Goal: Transaction & Acquisition: Purchase product/service

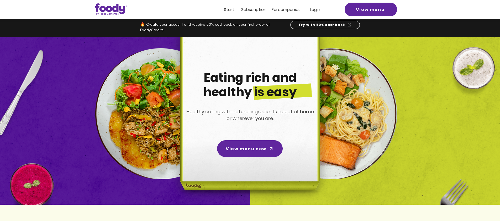
click at [250, 10] on font "Subscription" at bounding box center [253, 10] width 25 height 6
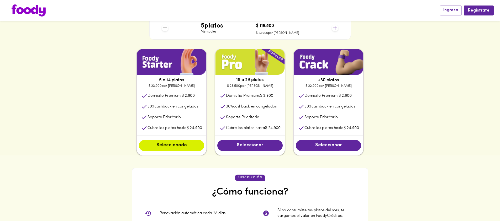
scroll to position [254, 0]
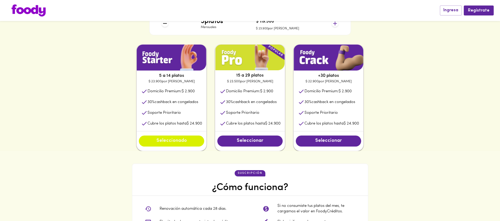
click at [167, 141] on span "Seleccionado" at bounding box center [171, 141] width 55 height 6
click at [160, 141] on span "Seleccionado" at bounding box center [171, 141] width 55 height 6
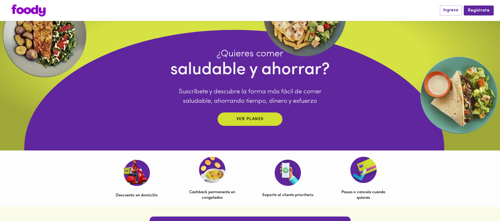
scroll to position [105, 0]
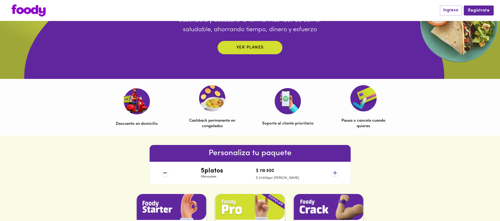
click at [210, 99] on img at bounding box center [212, 98] width 27 height 26
click at [240, 47] on p "Ver planes" at bounding box center [249, 48] width 27 height 6
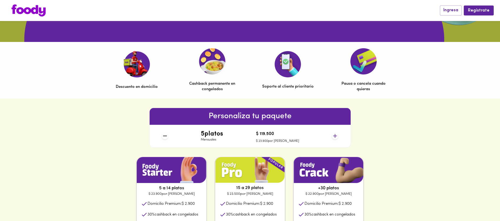
scroll to position [0, 0]
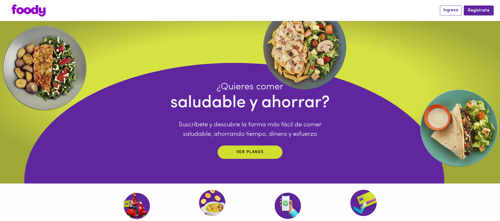
click at [454, 12] on span "Ingresa" at bounding box center [450, 10] width 15 height 5
click at [473, 11] on span "Regístrate" at bounding box center [479, 10] width 22 height 5
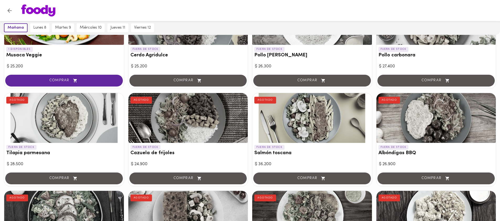
scroll to position [94, 0]
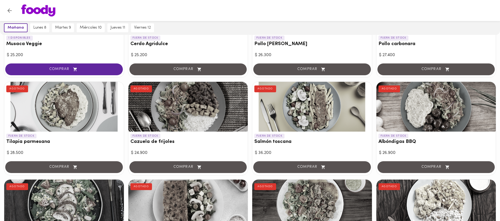
click at [88, 110] on div at bounding box center [64, 107] width 120 height 50
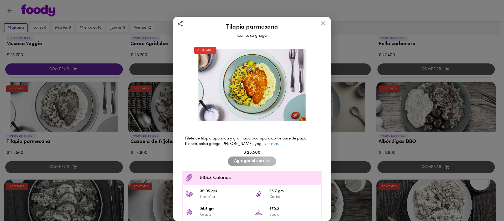
click at [99, 116] on div "Tilapia parmesana Con salsa griega AGOTADO Filete de tilapia apanada y gratinad…" at bounding box center [252, 110] width 504 height 221
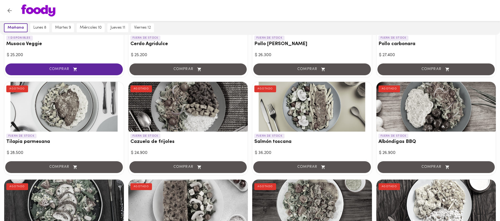
click at [329, 95] on div at bounding box center [312, 107] width 120 height 50
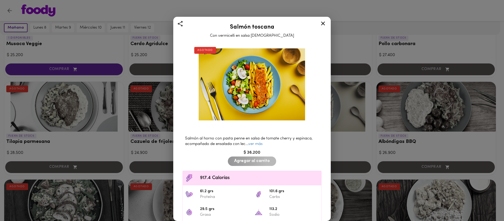
click at [350, 104] on div "Salmón toscana Con vermicelli en salsa aromática AGOTADO Salmón al horno con pa…" at bounding box center [252, 110] width 504 height 221
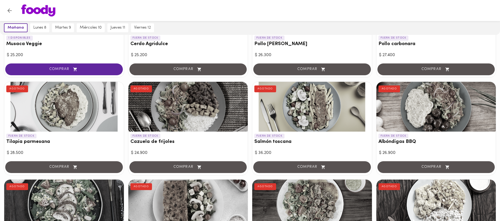
scroll to position [157, 0]
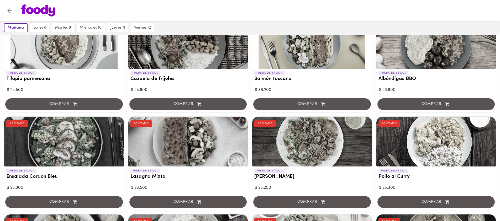
click at [310, 105] on div "COMPRAR" at bounding box center [312, 104] width 120 height 15
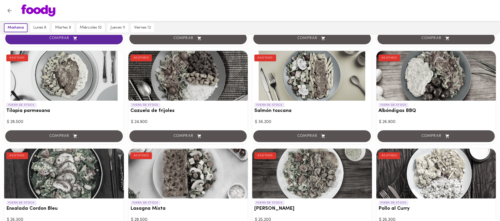
scroll to position [0, 0]
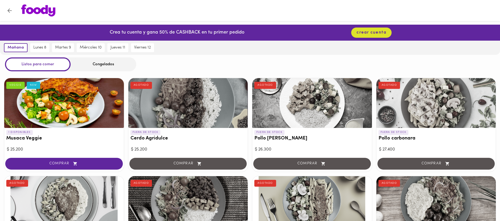
click at [98, 66] on div "Congelados" at bounding box center [104, 64] width 66 height 14
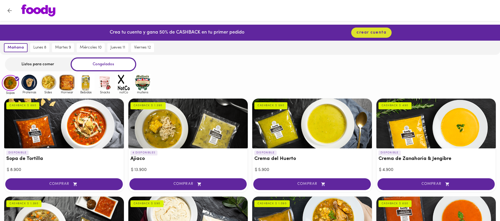
click at [21, 62] on div "Listos para comer" at bounding box center [38, 64] width 66 height 14
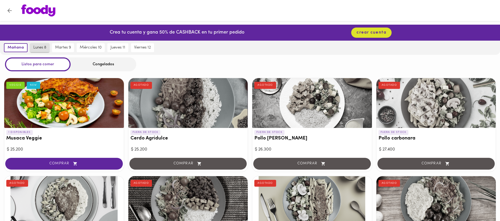
click at [41, 51] on button "lunes 8" at bounding box center [39, 47] width 19 height 9
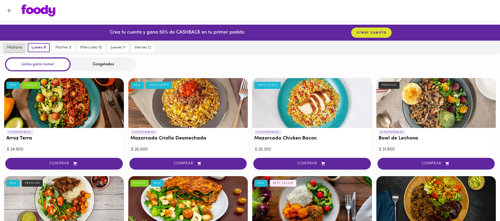
click at [17, 50] on span "mañana" at bounding box center [14, 47] width 15 height 5
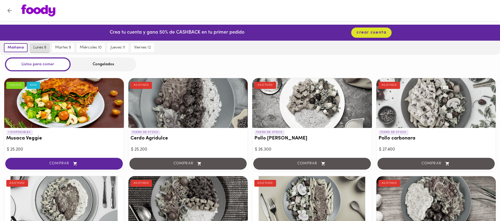
click at [40, 48] on span "lunes 8" at bounding box center [39, 47] width 13 height 5
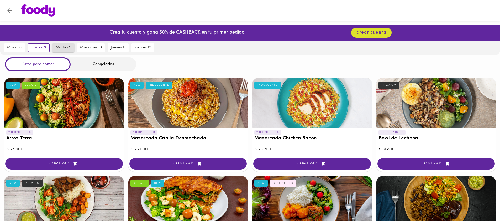
click at [65, 49] on span "martes 9" at bounding box center [63, 47] width 16 height 5
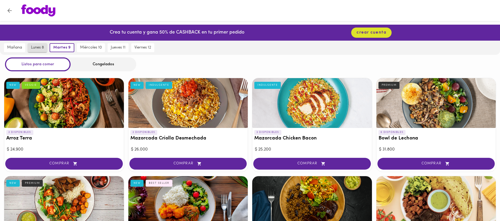
click at [41, 48] on span "lunes 8" at bounding box center [37, 47] width 13 height 5
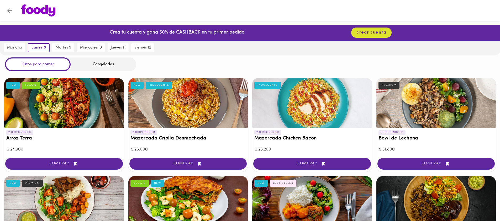
click at [299, 163] on span "COMPRAR" at bounding box center [312, 164] width 104 height 4
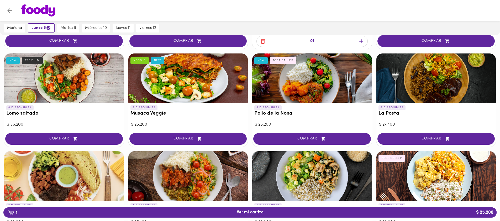
scroll to position [126, 0]
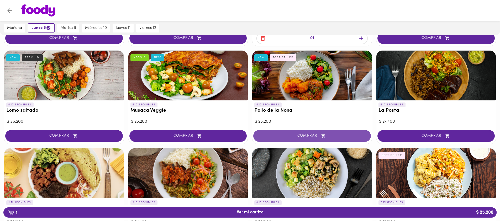
click at [328, 135] on span "COMPRAR" at bounding box center [312, 136] width 104 height 4
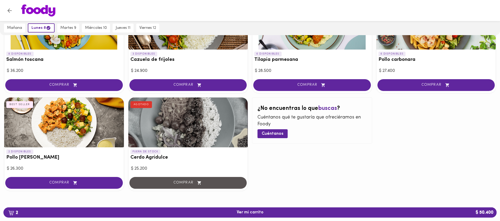
scroll to position [471, 0]
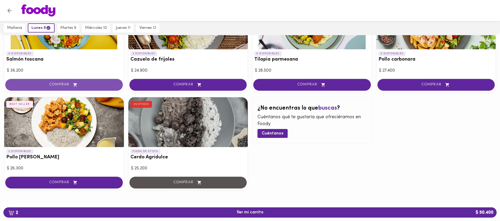
click at [80, 88] on button "COMPRAR" at bounding box center [64, 85] width 118 height 12
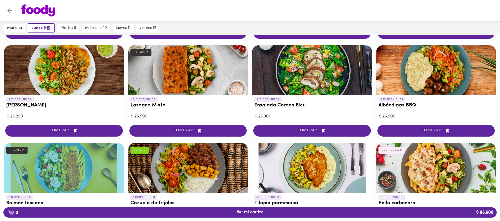
scroll to position [370, 0]
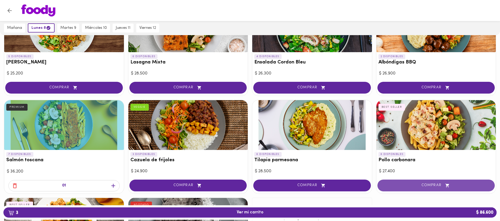
click at [418, 184] on span "COMPRAR" at bounding box center [436, 185] width 104 height 4
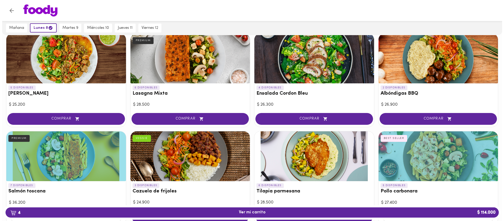
scroll to position [339, 0]
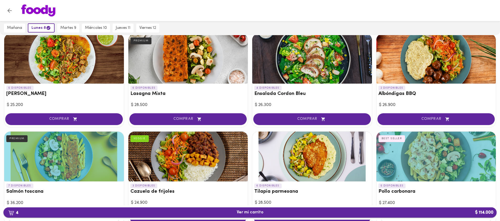
click at [222, 212] on span "4 Ver mi carrito $ 114.000" at bounding box center [250, 212] width 485 height 5
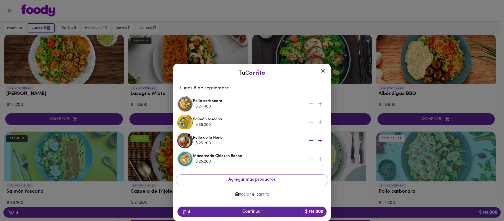
click at [247, 213] on span "4 Continuar $ 114.000" at bounding box center [252, 211] width 141 height 5
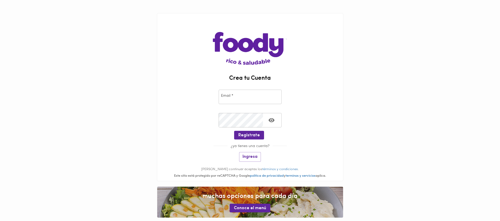
click at [244, 98] on input "email" at bounding box center [250, 97] width 63 height 14
click at [208, 105] on div "Email * Email *" at bounding box center [250, 95] width 186 height 23
click at [252, 157] on span "Ingresa" at bounding box center [250, 157] width 15 height 5
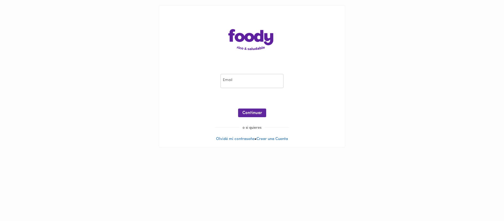
click at [243, 84] on input "email" at bounding box center [251, 81] width 63 height 14
type input "bdelafontaine92@gmail.com"
click at [252, 111] on span "Continuar" at bounding box center [252, 113] width 20 height 5
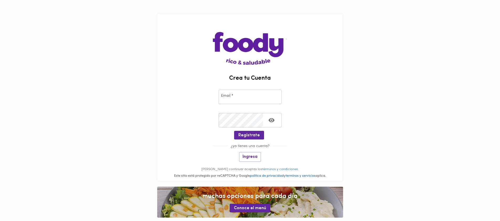
click at [272, 120] on icon "Toggle password visibility" at bounding box center [271, 120] width 7 height 7
click at [249, 100] on input "email" at bounding box center [250, 97] width 63 height 14
type input "bdelafontaine92@gmail.com"
drag, startPoint x: 223, startPoint y: 111, endPoint x: 236, endPoint y: 111, distance: 12.9
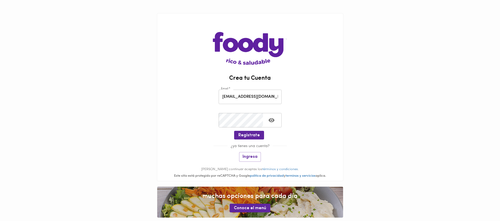
click at [236, 111] on div "Crear Contraseña * Crear Contraseña *" at bounding box center [250, 119] width 186 height 23
click at [273, 120] on icon "Toggle password visibility" at bounding box center [271, 120] width 6 height 4
click at [250, 135] on span "Regístrate" at bounding box center [249, 135] width 22 height 5
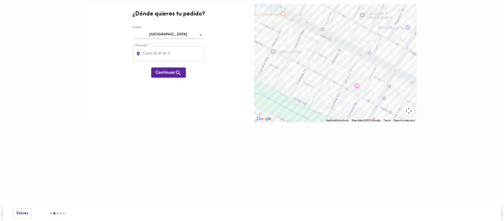
drag, startPoint x: 364, startPoint y: 78, endPoint x: 380, endPoint y: 18, distance: 62.1
click at [380, 18] on div at bounding box center [335, 63] width 162 height 118
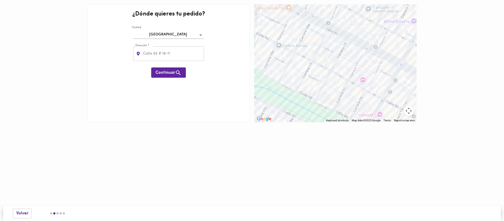
drag, startPoint x: 299, startPoint y: 71, endPoint x: 327, endPoint y: 51, distance: 34.3
click at [327, 51] on div at bounding box center [335, 63] width 162 height 118
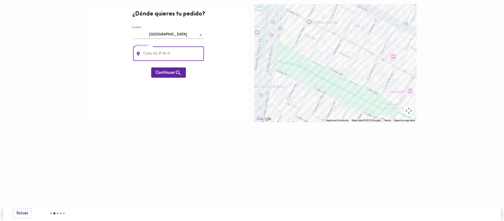
click at [184, 54] on input "text" at bounding box center [173, 53] width 62 height 14
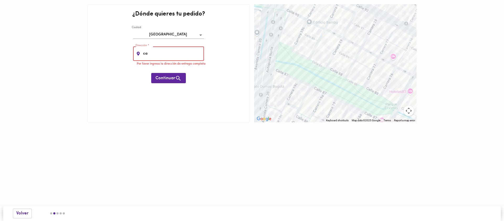
type input "c"
click at [346, 75] on div at bounding box center [335, 63] width 162 height 118
click at [171, 56] on input "call 8#" at bounding box center [173, 53] width 62 height 14
paste input "Cra. 18 #8817"
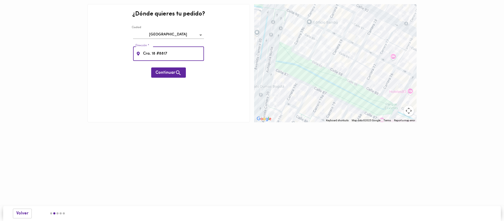
type input "Cra. 18 #8817"
drag, startPoint x: 169, startPoint y: 105, endPoint x: 170, endPoint y: 81, distance: 23.9
click at [169, 105] on div "¿Dónde quieres tu pedido? Ciudad Bogotá bogota Dirección * Cra. 18 #8817 Direcc…" at bounding box center [168, 63] width 162 height 118
click at [169, 76] on button "Continuar" at bounding box center [168, 72] width 35 height 10
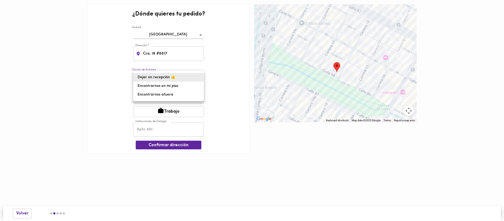
click at [192, 77] on body "0cAFcWeA5SFEzbnmHrrAbIG7XDkxoR3u8Wv8ru5l8lI2GLZNOx4kbmySgt_eGODsS3uCUJHVKANRlim…" at bounding box center [252, 84] width 504 height 169
click at [194, 77] on li "Dejar en recepción 👍" at bounding box center [168, 77] width 70 height 9
click at [168, 78] on body "0cAFcWeA5SFEzbnmHrrAbIG7XDkxoR3u8Wv8ru5l8lI2GLZNOx4kbmySgt_eGODsS3uCUJHVKANRlim…" at bounding box center [252, 84] width 504 height 169
click at [168, 78] on li "Dejar en recepción 👍" at bounding box center [168, 77] width 70 height 9
click at [155, 130] on input "text" at bounding box center [168, 129] width 71 height 14
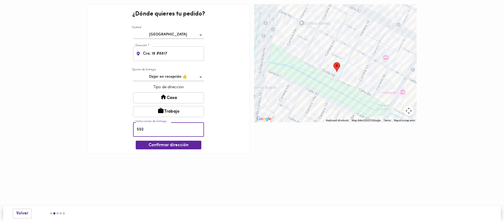
type input "502"
click at [210, 117] on div "¿Dónde quieres tu pedido? Ciudad Bogotá bogota Dirección * Cra. 18 #8817 Direcc…" at bounding box center [168, 78] width 162 height 149
drag, startPoint x: 177, startPoint y: 131, endPoint x: 107, endPoint y: 124, distance: 71.2
click at [107, 124] on div "¿Dónde quieres tu pedido? Ciudad Bogotá bogota Dirección * Cra. 18 #8817 Direcc…" at bounding box center [168, 78] width 162 height 149
type input "502"
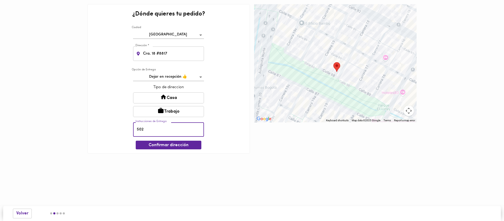
click at [242, 105] on div "¿Dónde quieres tu pedido? Ciudad Bogotá bogota Dirección * Cra. 18 #8817 Direcc…" at bounding box center [168, 78] width 162 height 149
click at [184, 95] on button "Casa" at bounding box center [168, 97] width 71 height 11
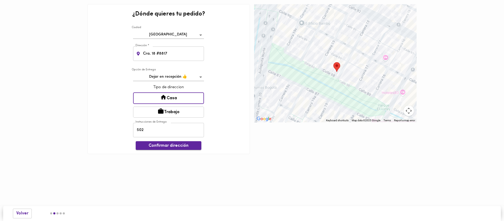
click at [183, 148] on span "Confirmar dirección" at bounding box center [168, 145] width 57 height 5
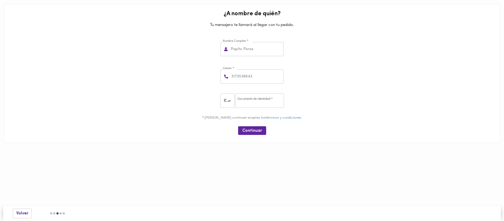
click at [225, 104] on body "0cAFcWeA5SFEzbnmHrrAbIG7XDkxoR3u8Wv8ru5l8lI2GLZNOx4kbmySgt_eGODsS3uCUJHVKANRlim…" at bounding box center [252, 79] width 504 height 159
click at [194, 99] on div at bounding box center [252, 110] width 504 height 221
